Goal: Task Accomplishment & Management: Manage account settings

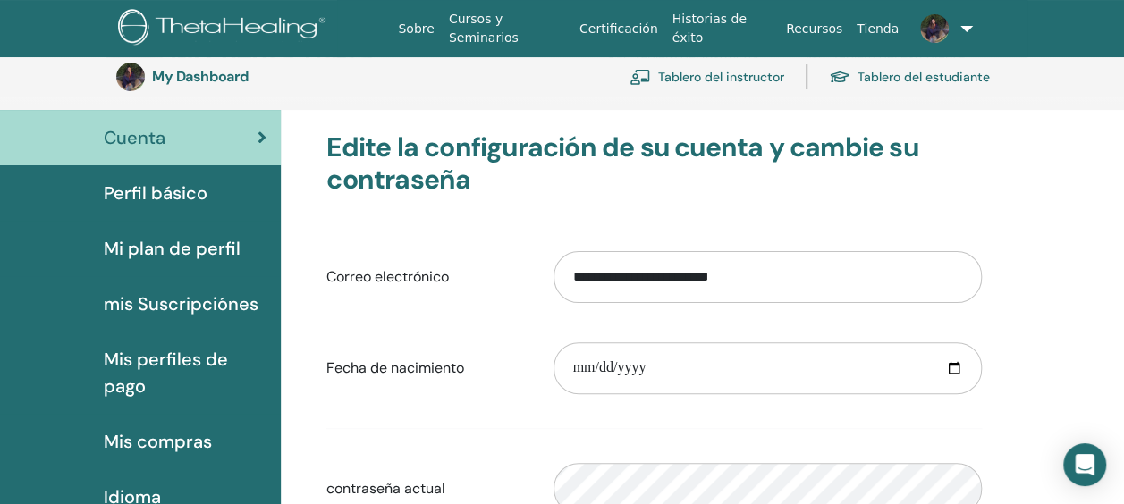
scroll to position [397, 0]
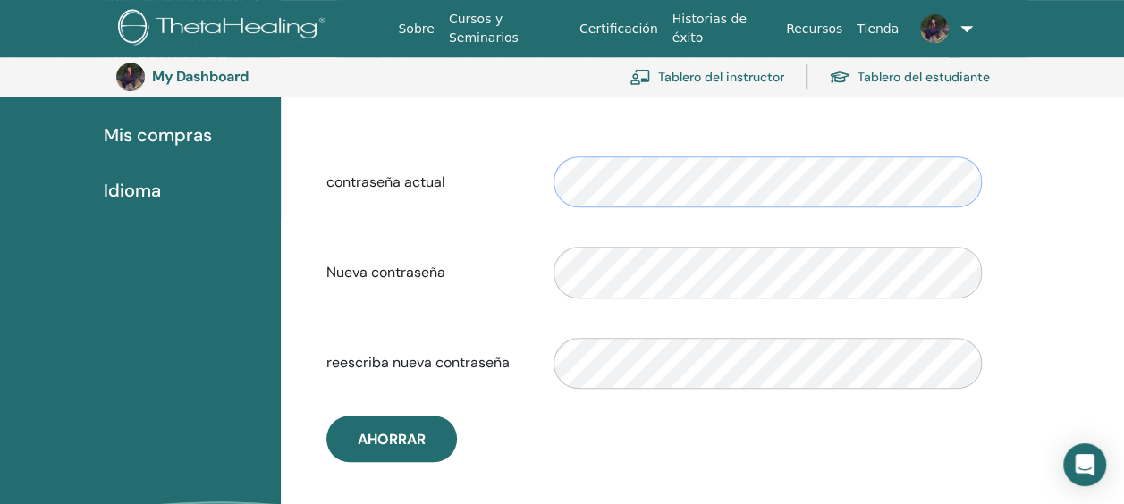
click at [530, 176] on div "contraseña actual Please enter a valid password" at bounding box center [654, 182] width 682 height 76
click at [488, 273] on label "Nueva contraseña" at bounding box center [426, 273] width 227 height 34
click at [921, 411] on div "**********" at bounding box center [654, 144] width 682 height 638
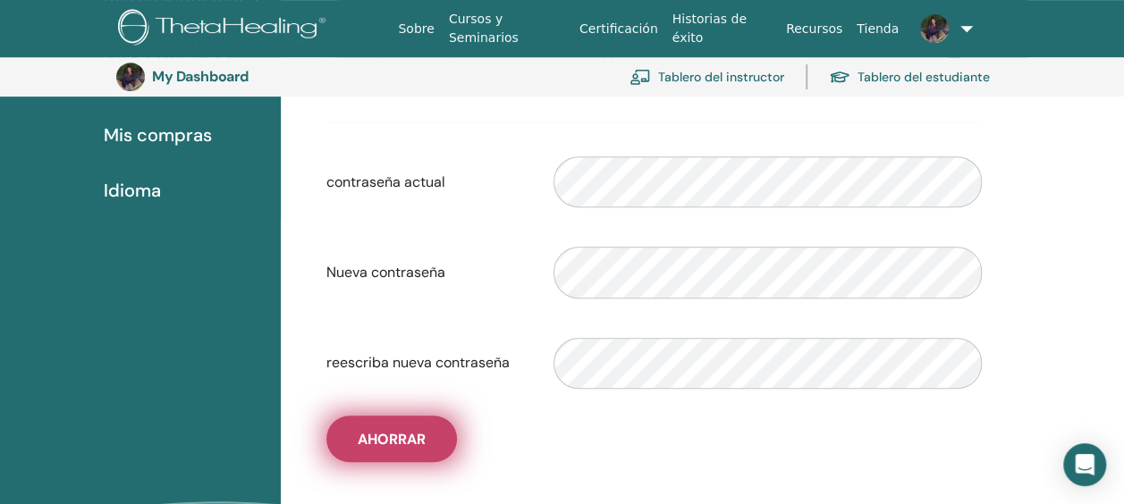
click at [393, 438] on span "Ahorrar" at bounding box center [392, 439] width 68 height 19
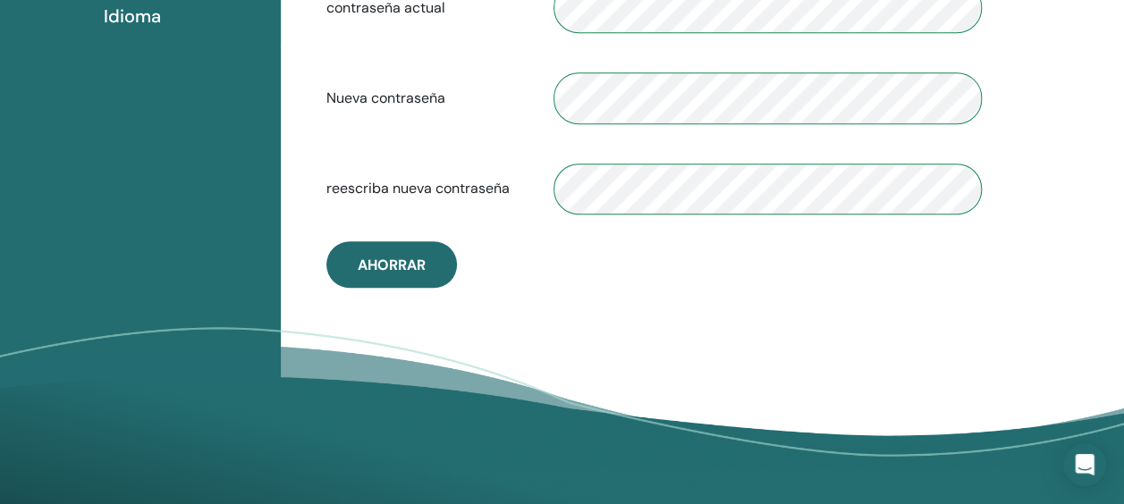
scroll to position [576, 0]
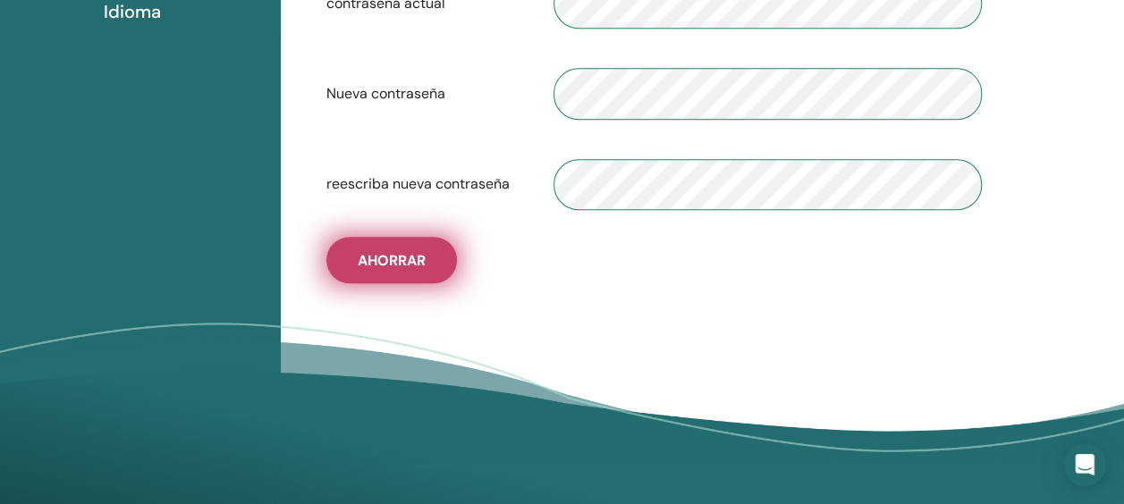
click at [392, 248] on button "Ahorrar" at bounding box center [391, 260] width 131 height 47
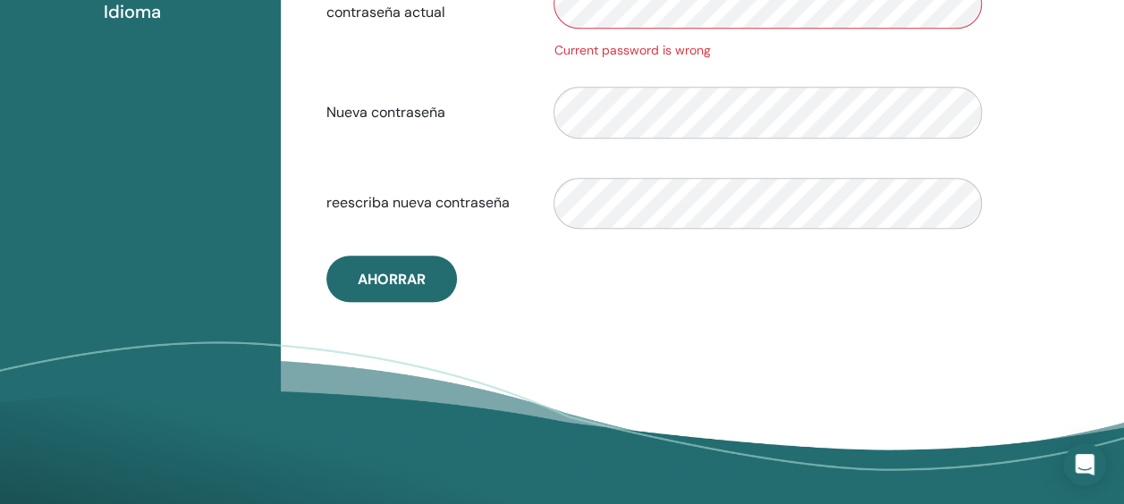
scroll to position [397, 0]
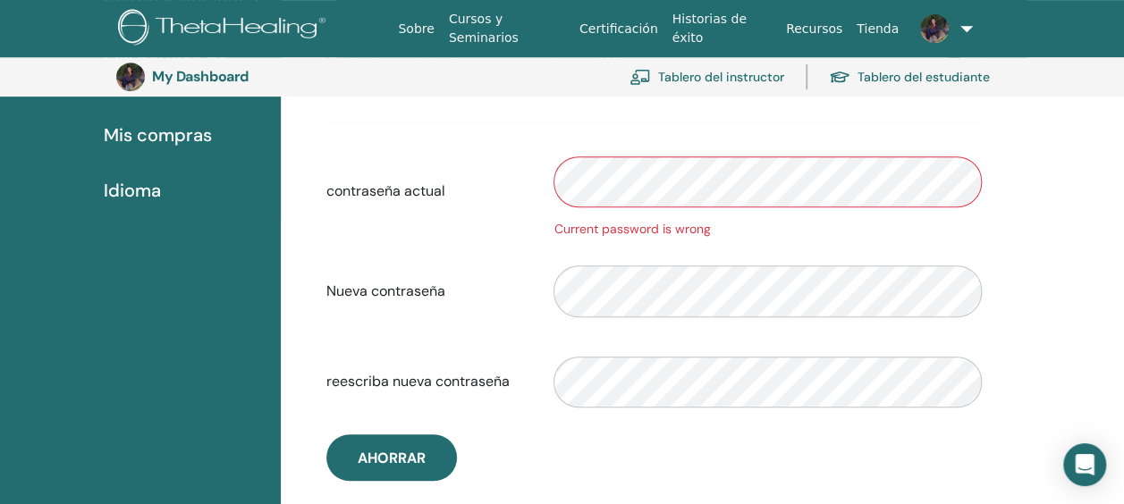
click at [553, 174] on div "Current password is wrong" at bounding box center [767, 191] width 455 height 95
click at [126, 141] on span "Mis compras" at bounding box center [158, 135] width 108 height 27
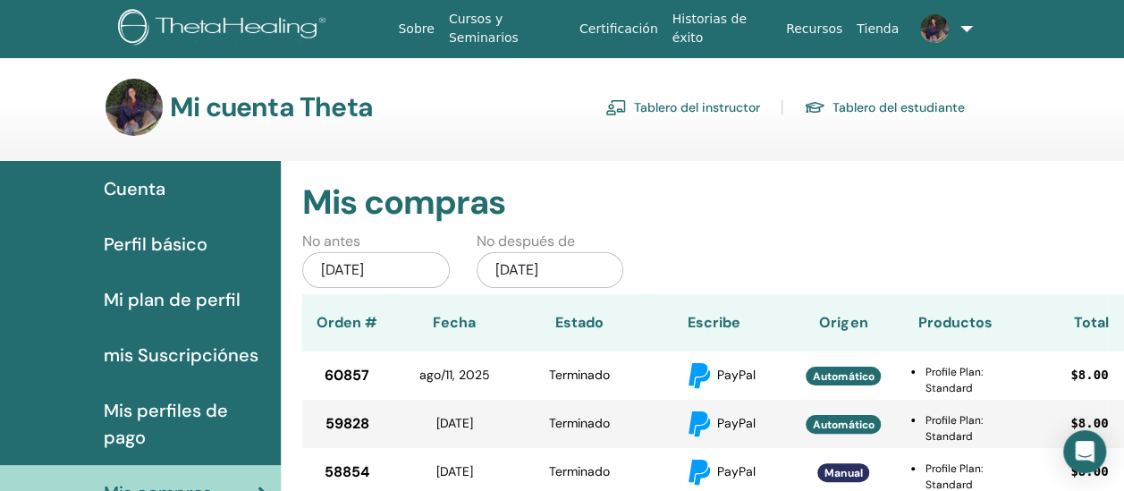
scroll to position [218, 0]
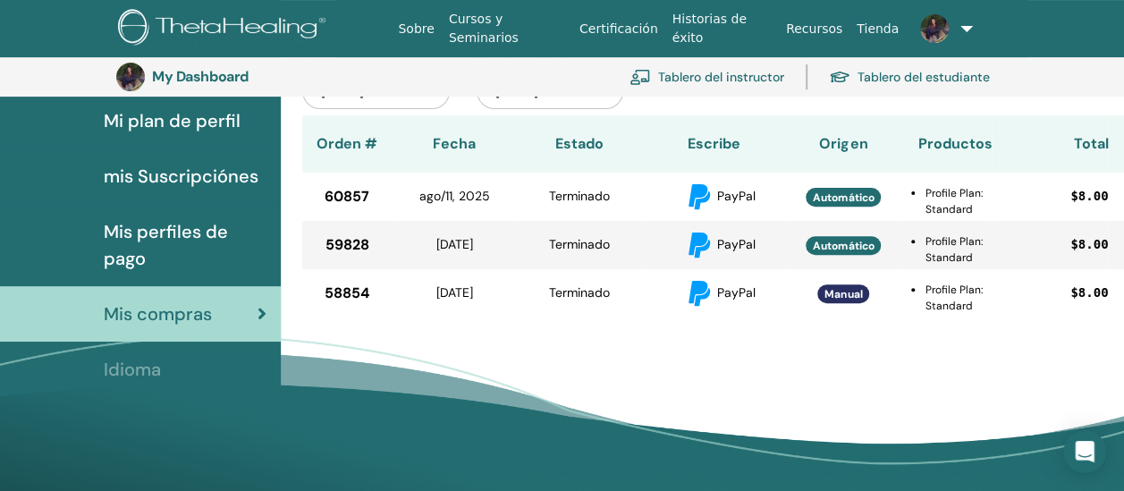
click at [159, 174] on span "mis Suscripciónes" at bounding box center [181, 176] width 155 height 27
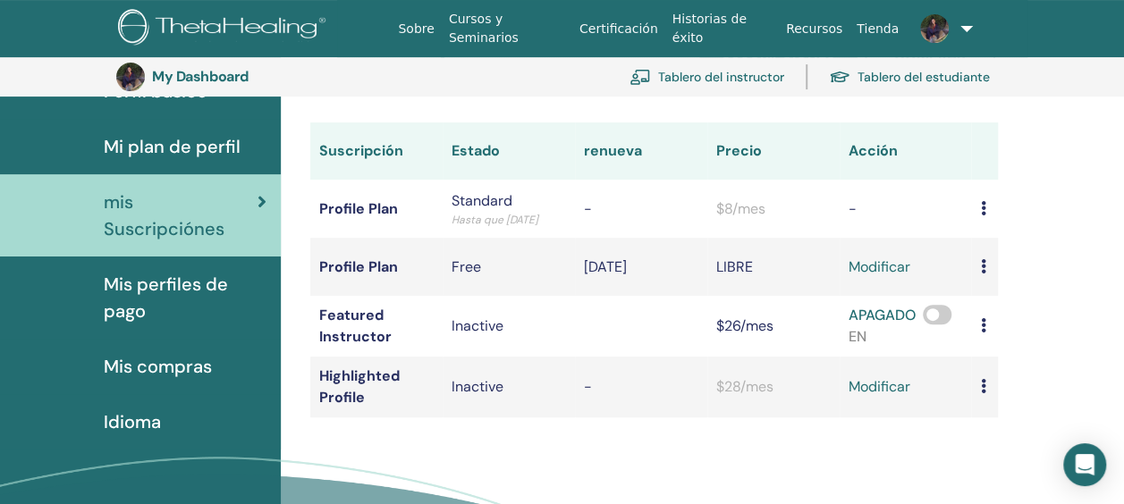
scroll to position [218, 0]
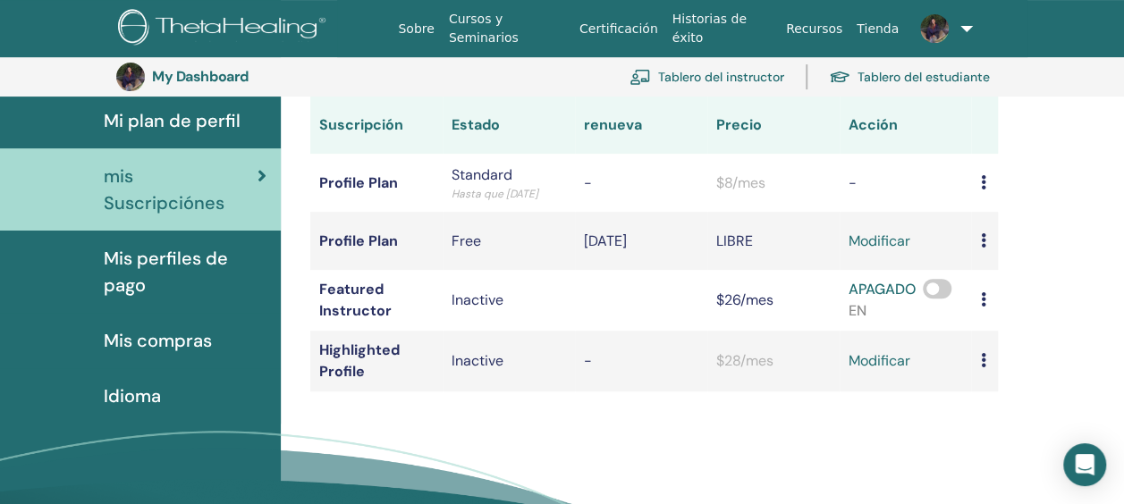
click at [148, 327] on span "Mis compras" at bounding box center [158, 340] width 108 height 27
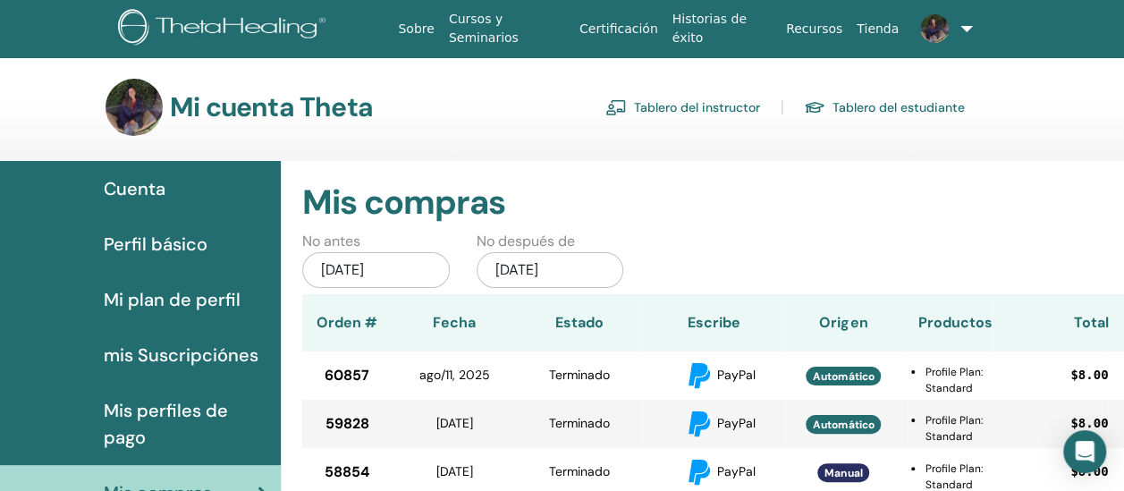
click at [194, 114] on h3 "Mi cuenta Theta" at bounding box center [271, 107] width 203 height 32
click at [936, 108] on link "Tablero del estudiante" at bounding box center [884, 107] width 161 height 29
click at [685, 109] on link "Tablero del instructor" at bounding box center [683, 107] width 155 height 29
